Goal: Task Accomplishment & Management: Use online tool/utility

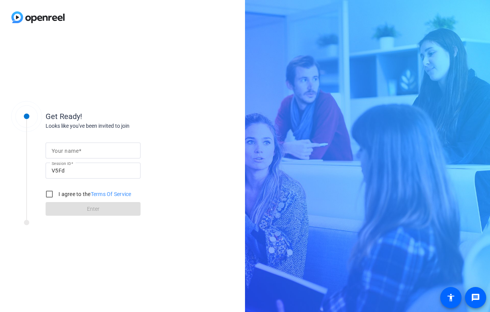
click at [100, 151] on input "Your name" at bounding box center [93, 150] width 83 height 9
type input "[PERSON_NAME]"
click at [49, 193] on input "I agree to the Terms Of Service" at bounding box center [49, 194] width 15 height 15
checkbox input "true"
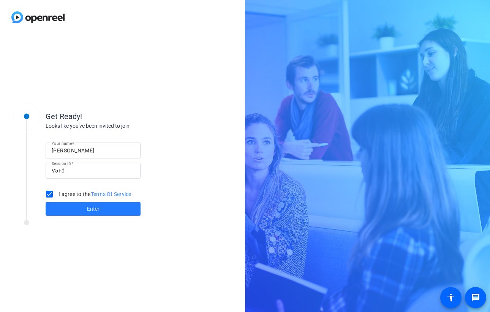
click at [93, 210] on span "Enter" at bounding box center [93, 209] width 13 height 8
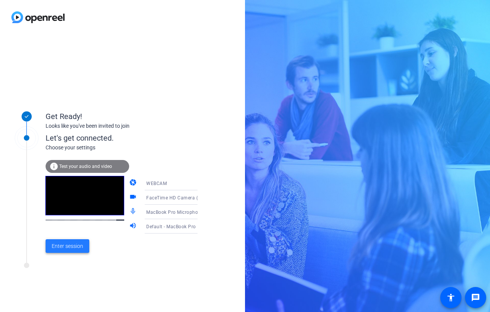
click at [76, 245] on span "Enter session" at bounding box center [68, 247] width 32 height 8
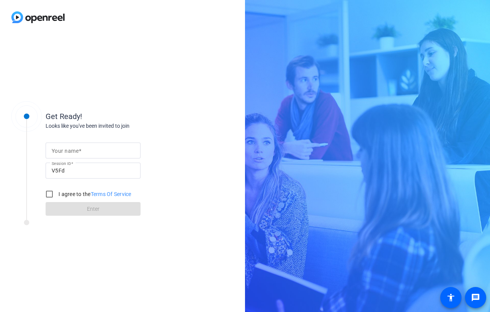
click at [65, 149] on mat-label "Your name" at bounding box center [65, 151] width 27 height 6
click at [65, 149] on input "Your name" at bounding box center [93, 150] width 83 height 9
type input "[PERSON_NAME]"
click at [50, 194] on input "I agree to the Terms Of Service" at bounding box center [49, 194] width 15 height 15
checkbox input "true"
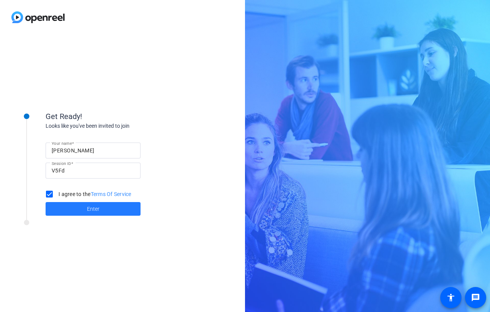
click at [99, 209] on span "Enter" at bounding box center [93, 209] width 13 height 8
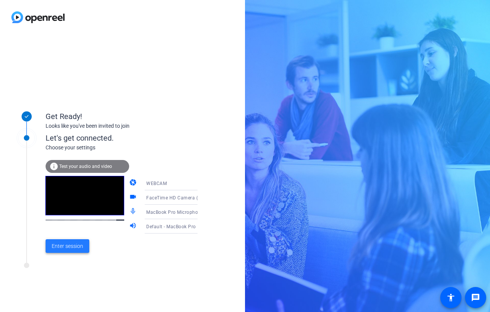
click at [76, 246] on span "Enter session" at bounding box center [68, 247] width 32 height 8
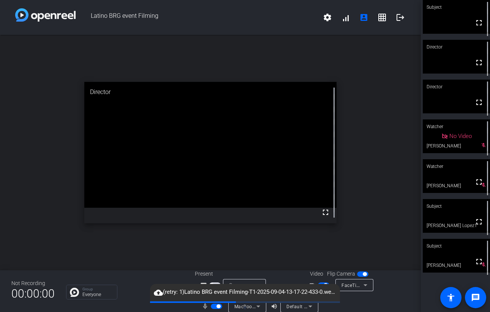
click at [286, 19] on span "Latino BRG event Filming" at bounding box center [197, 17] width 243 height 18
